Goal: Transaction & Acquisition: Book appointment/travel/reservation

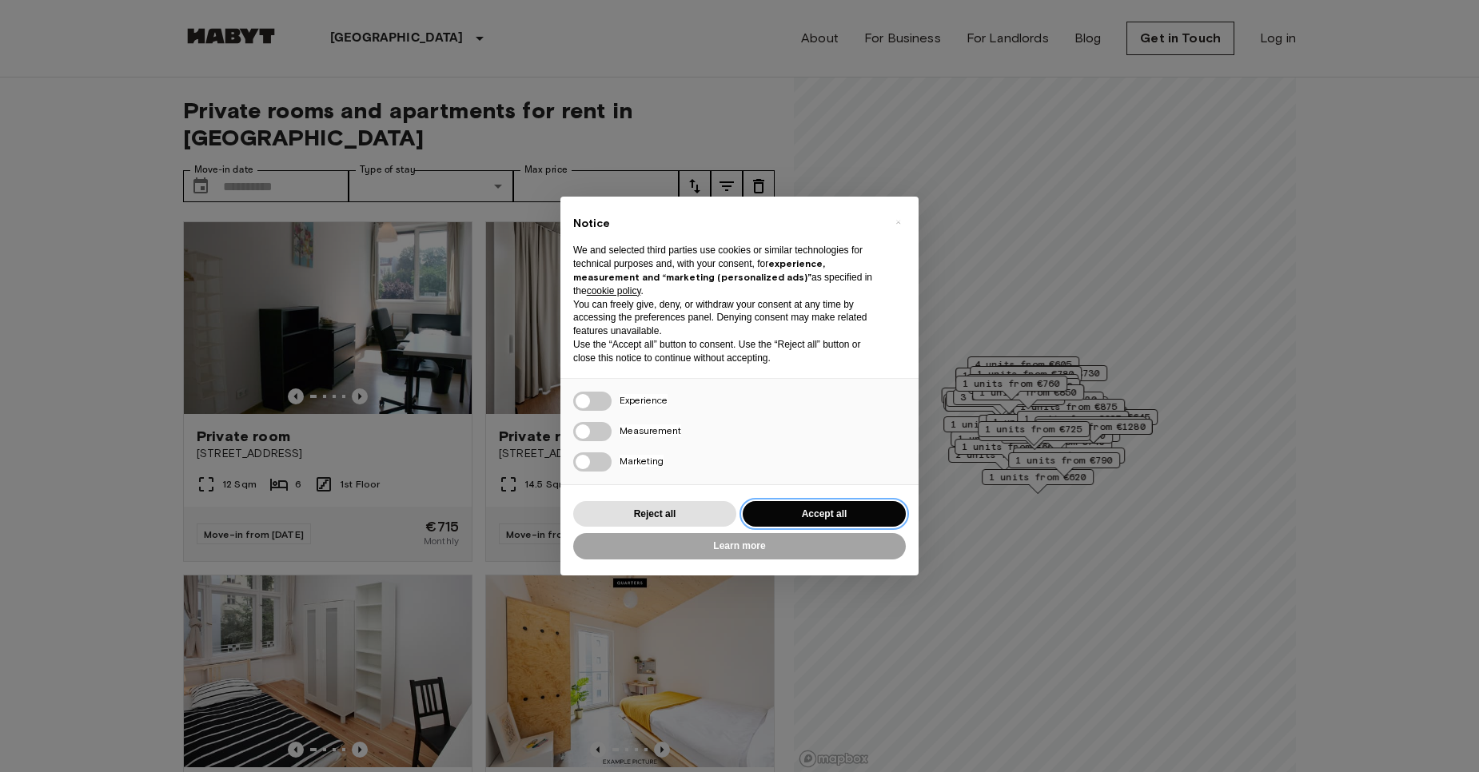
click at [802, 515] on button "Accept all" at bounding box center [824, 514] width 163 height 26
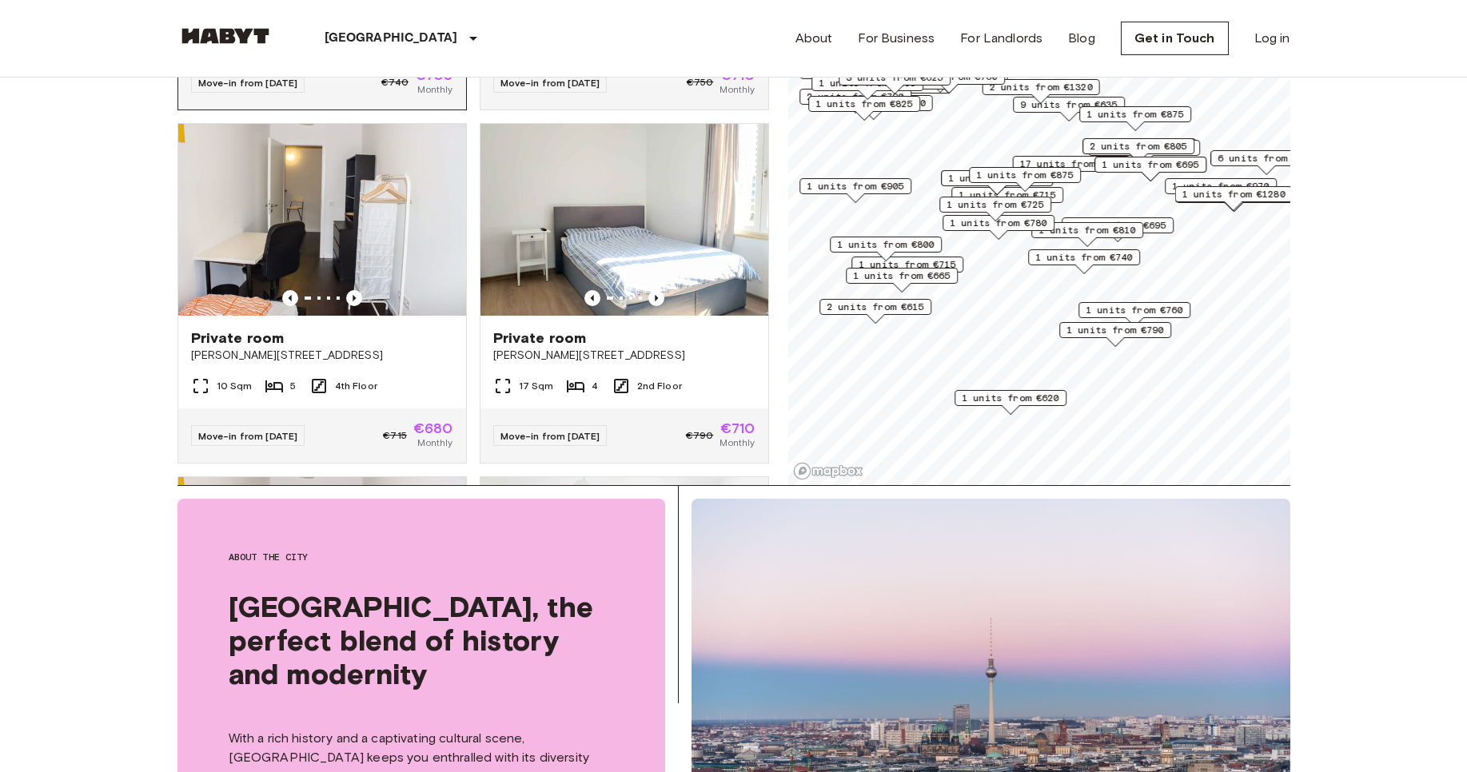
scroll to position [2302, 0]
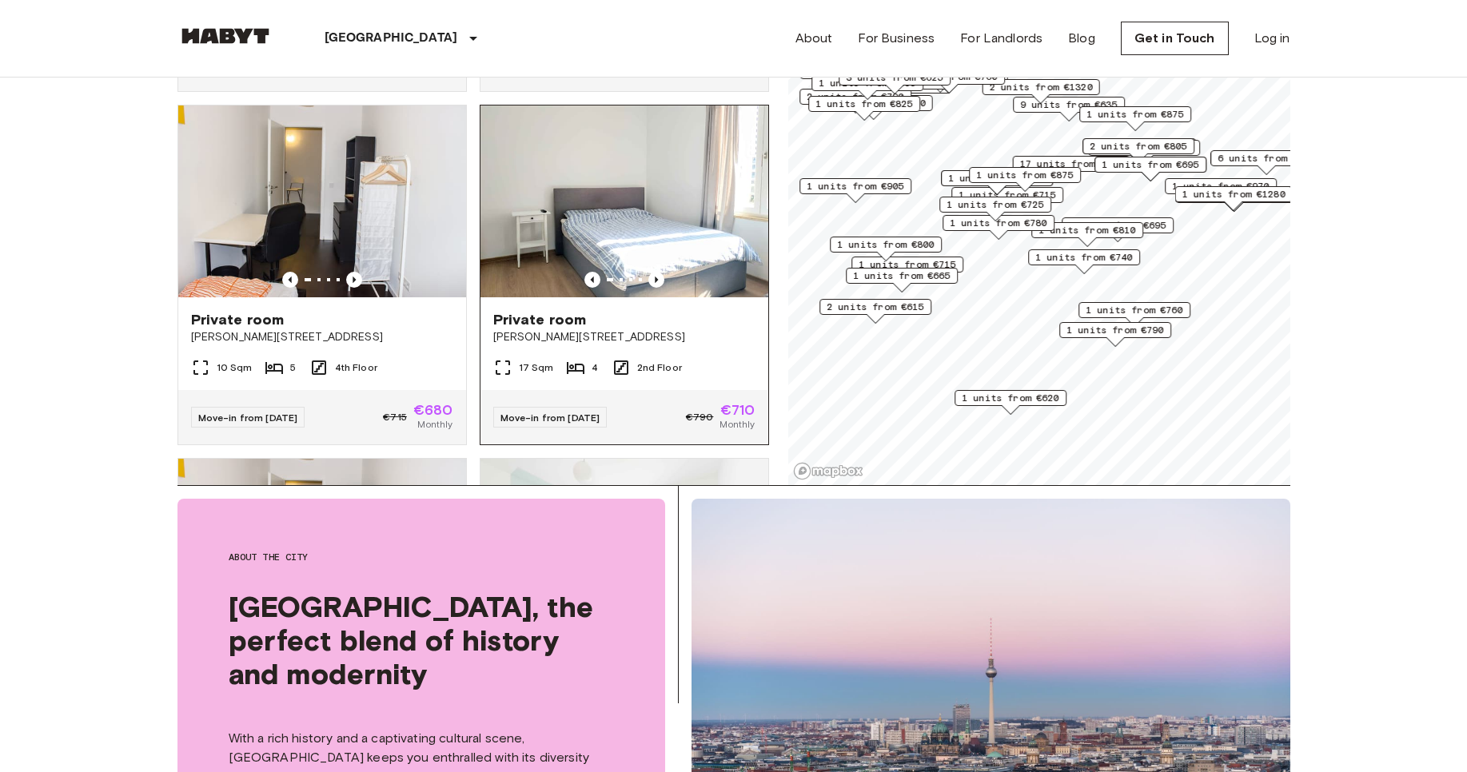
click at [647, 225] on img at bounding box center [624, 202] width 288 height 192
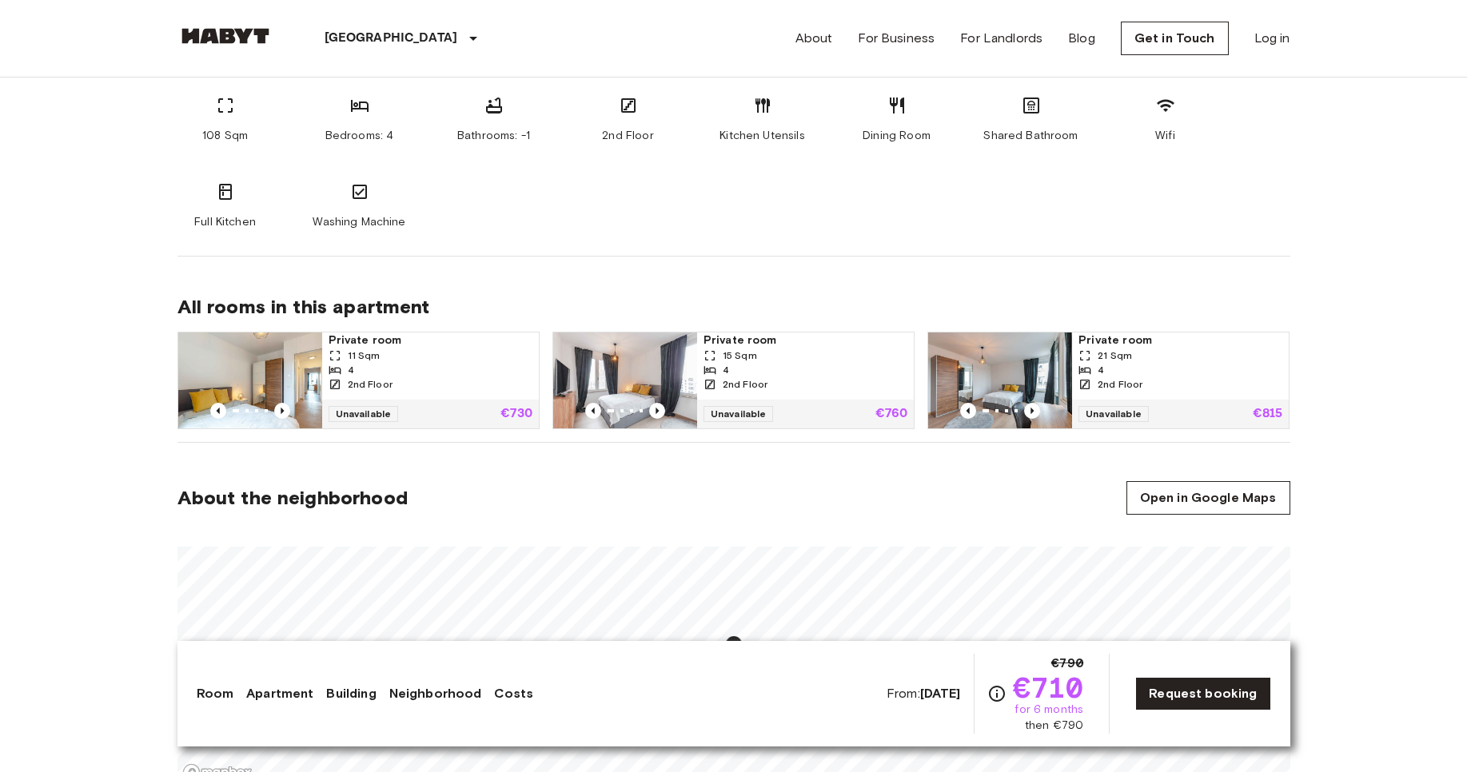
scroll to position [575, 0]
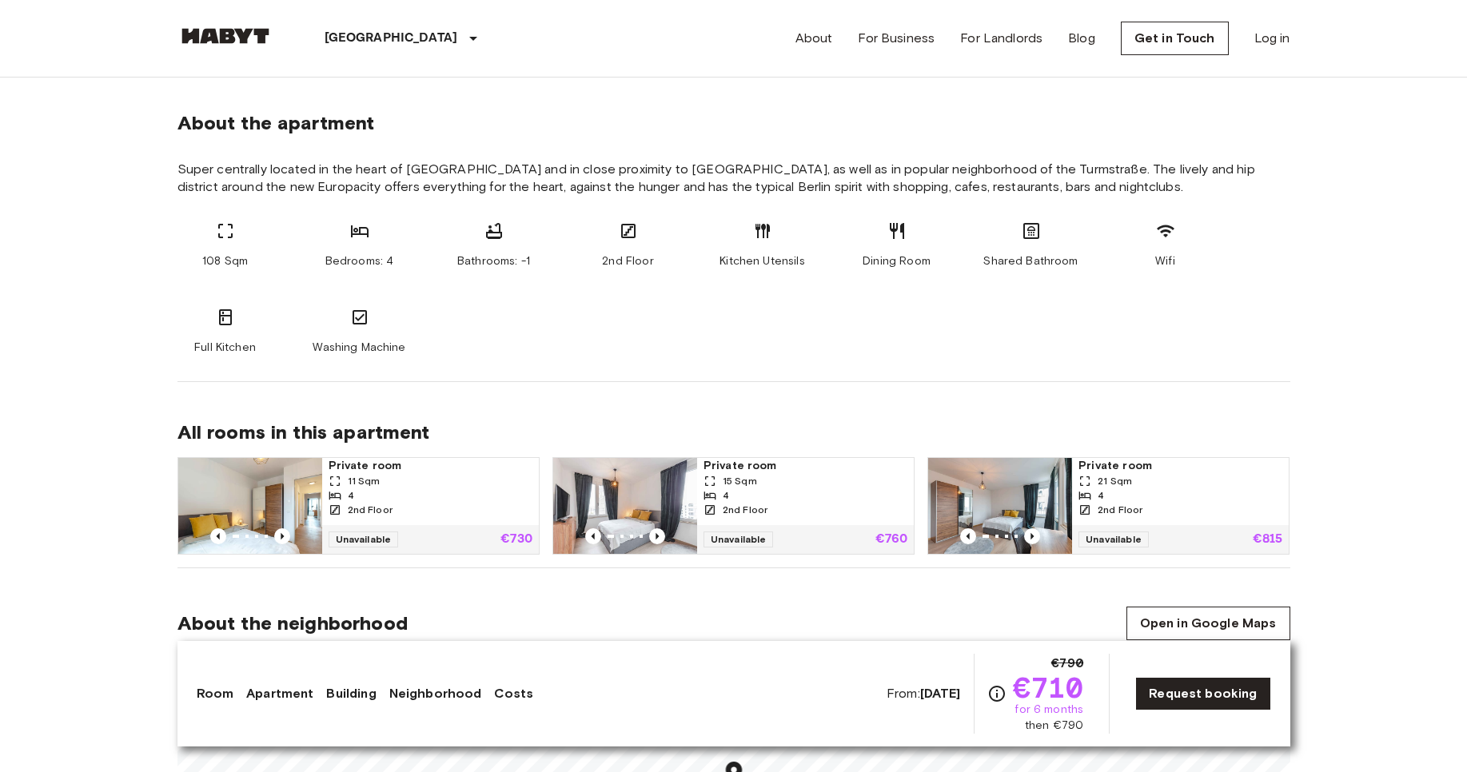
click at [774, 247] on div "Kitchen Utensils" at bounding box center [763, 245] width 96 height 48
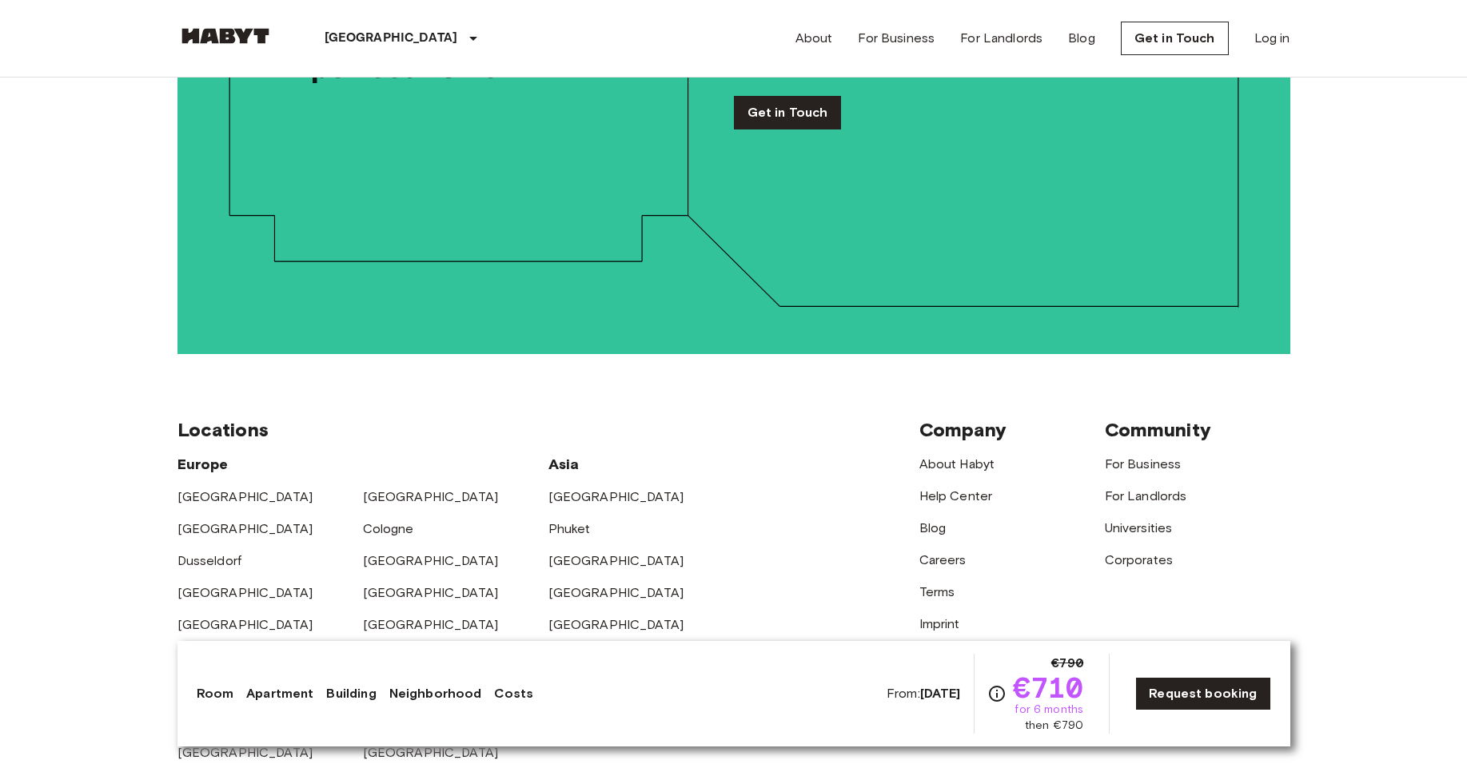
scroll to position [3261, 0]
